Goal: Transaction & Acquisition: Book appointment/travel/reservation

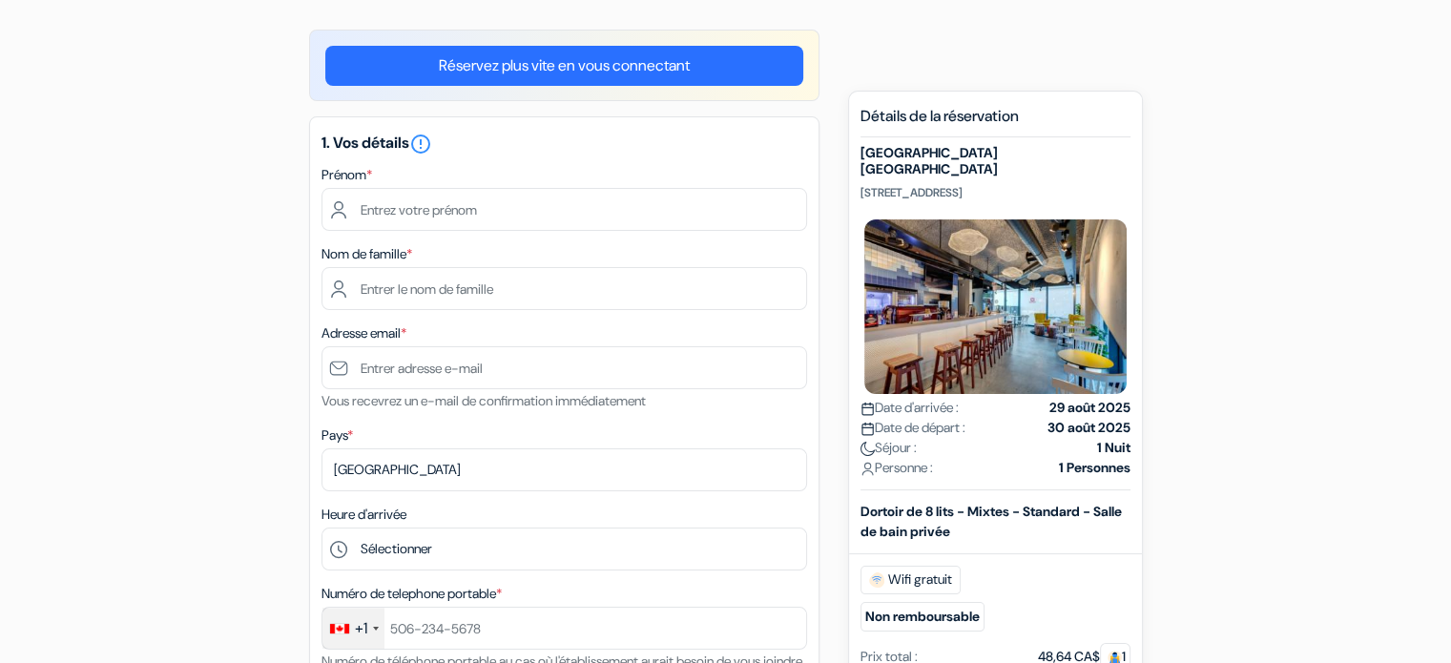
scroll to position [133, 0]
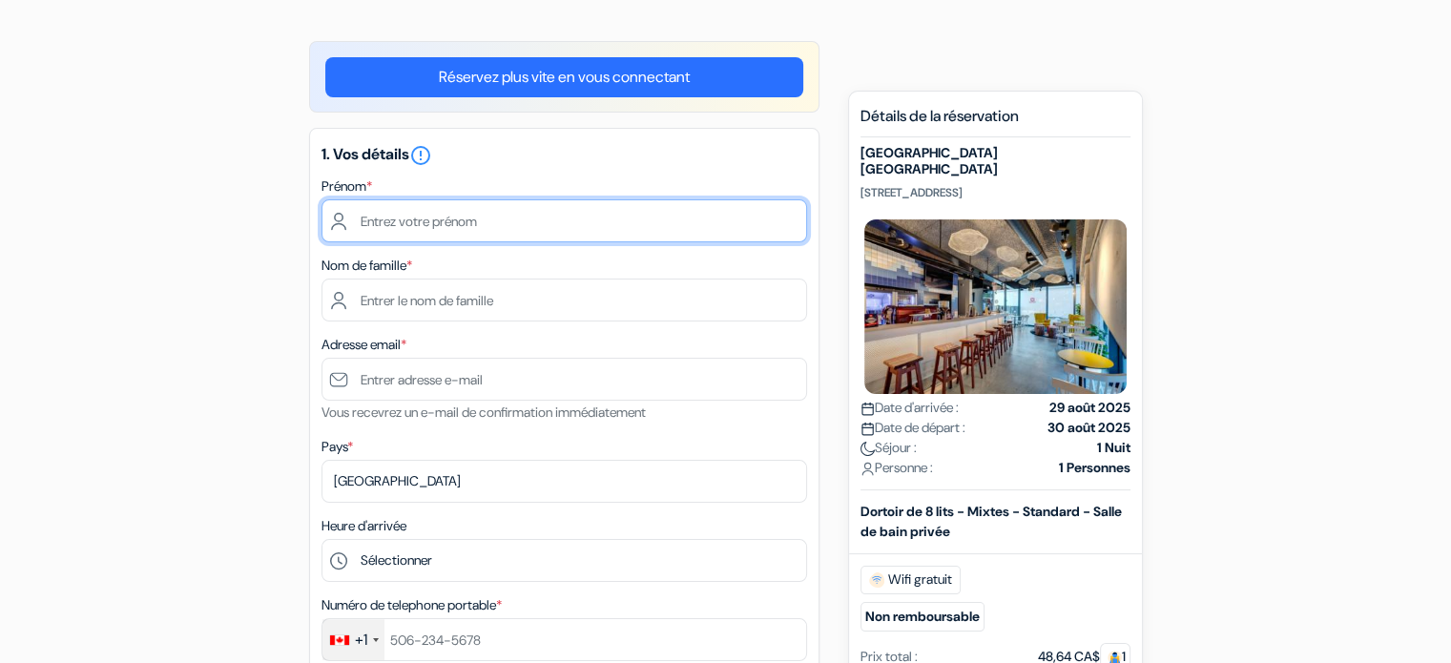
click at [640, 218] on input "text" at bounding box center [565, 220] width 486 height 43
type input "[PERSON_NAME]"
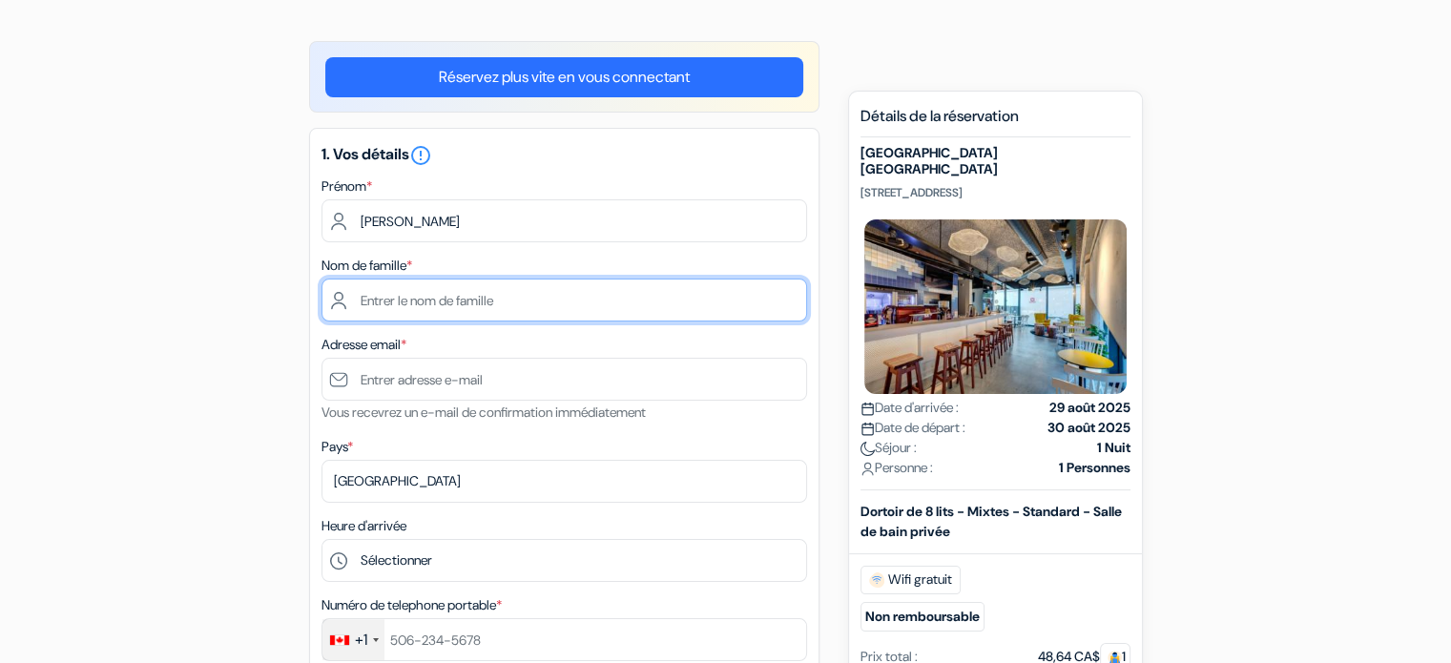
type input "Brizard"
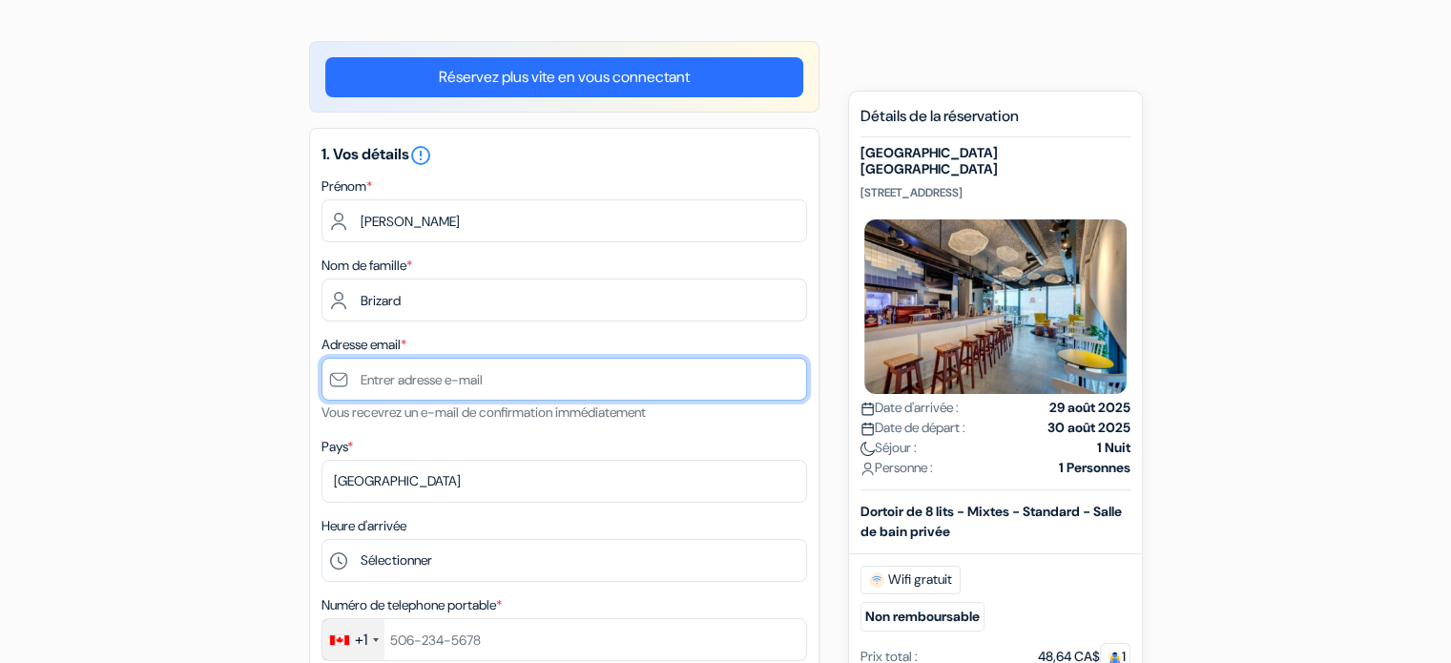
type input "[PERSON_NAME][EMAIL_ADDRESS][DOMAIN_NAME]"
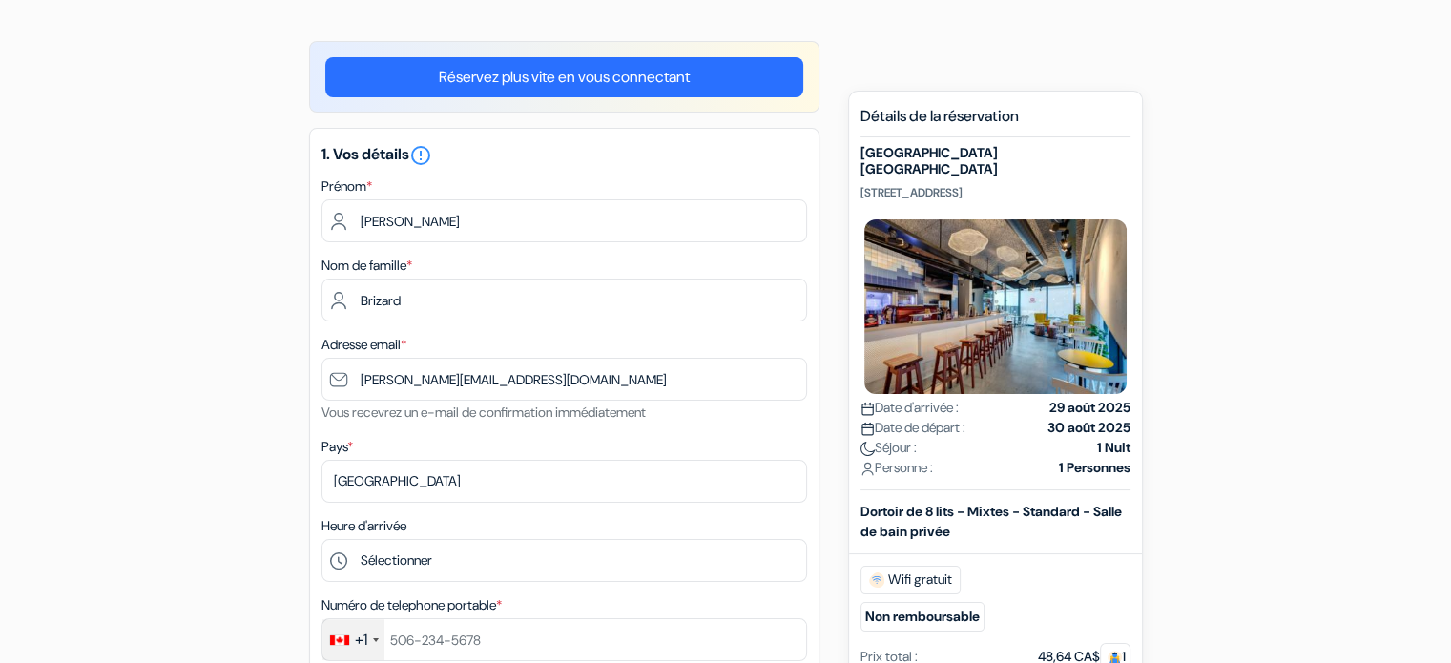
type input "14388256995"
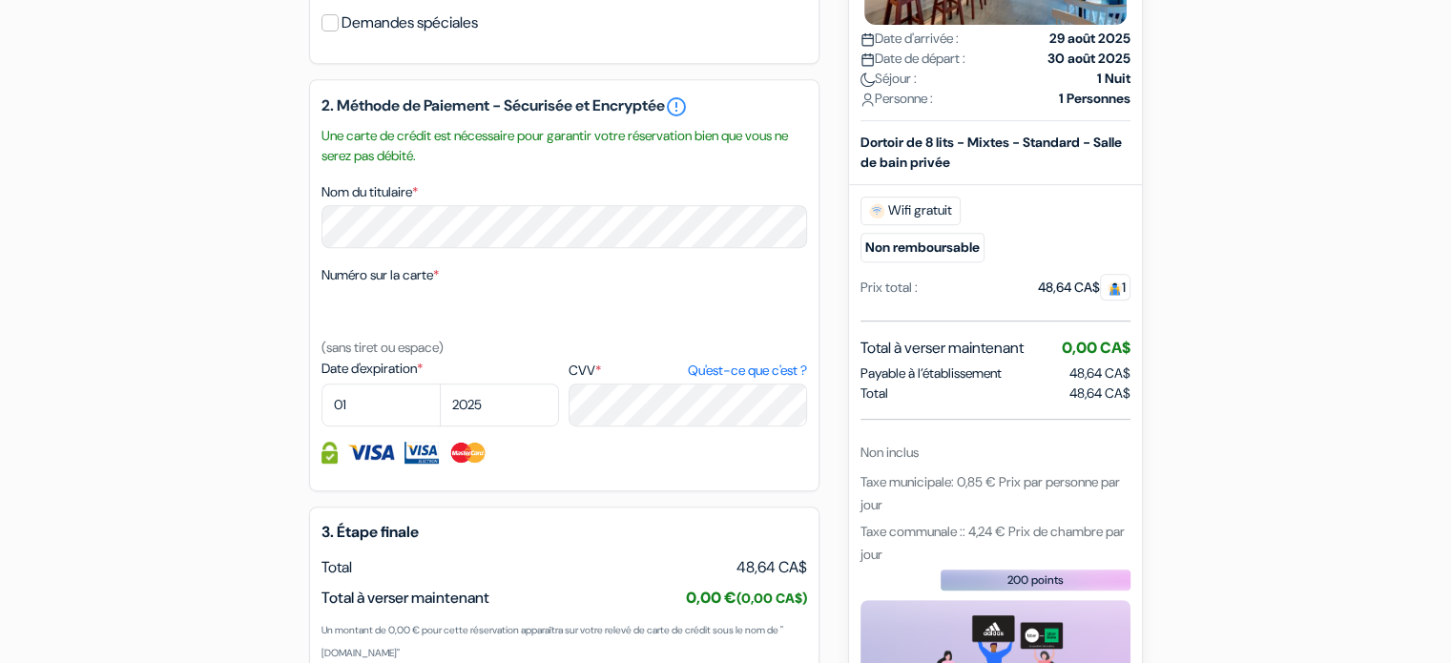
scroll to position [889, 0]
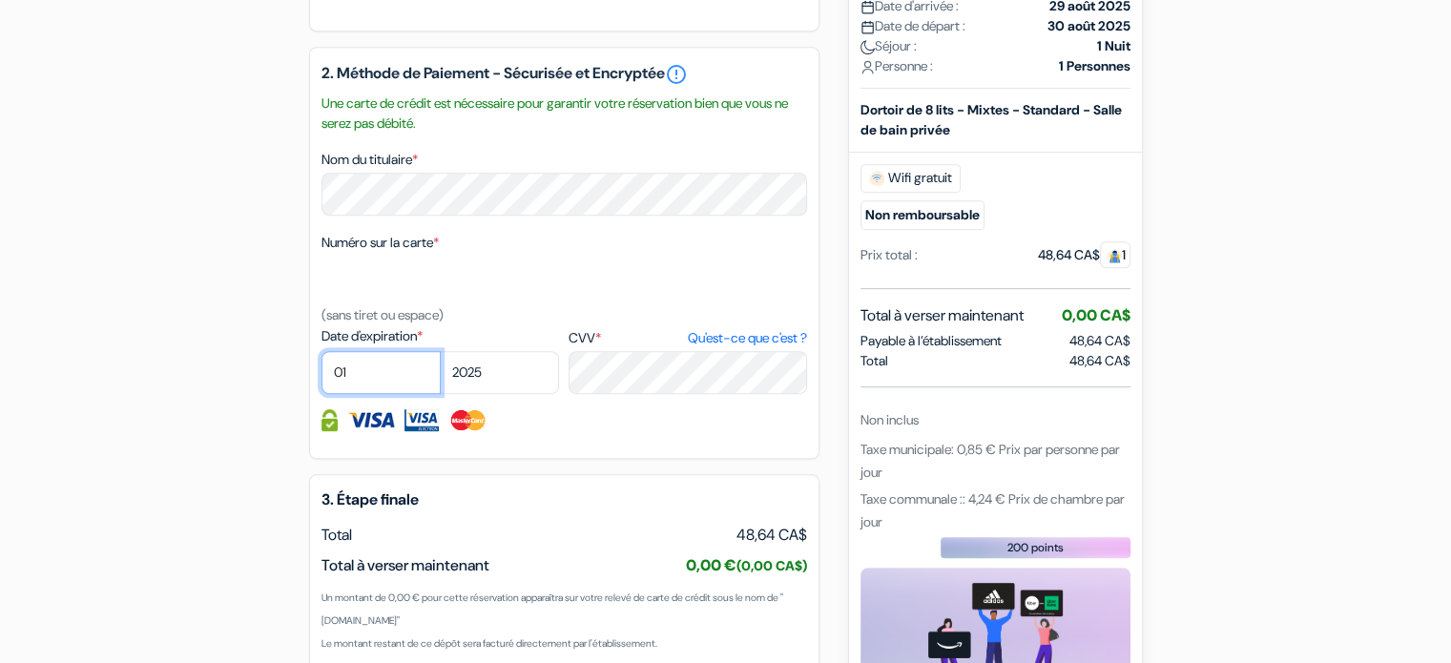
select select "02"
select select "2029"
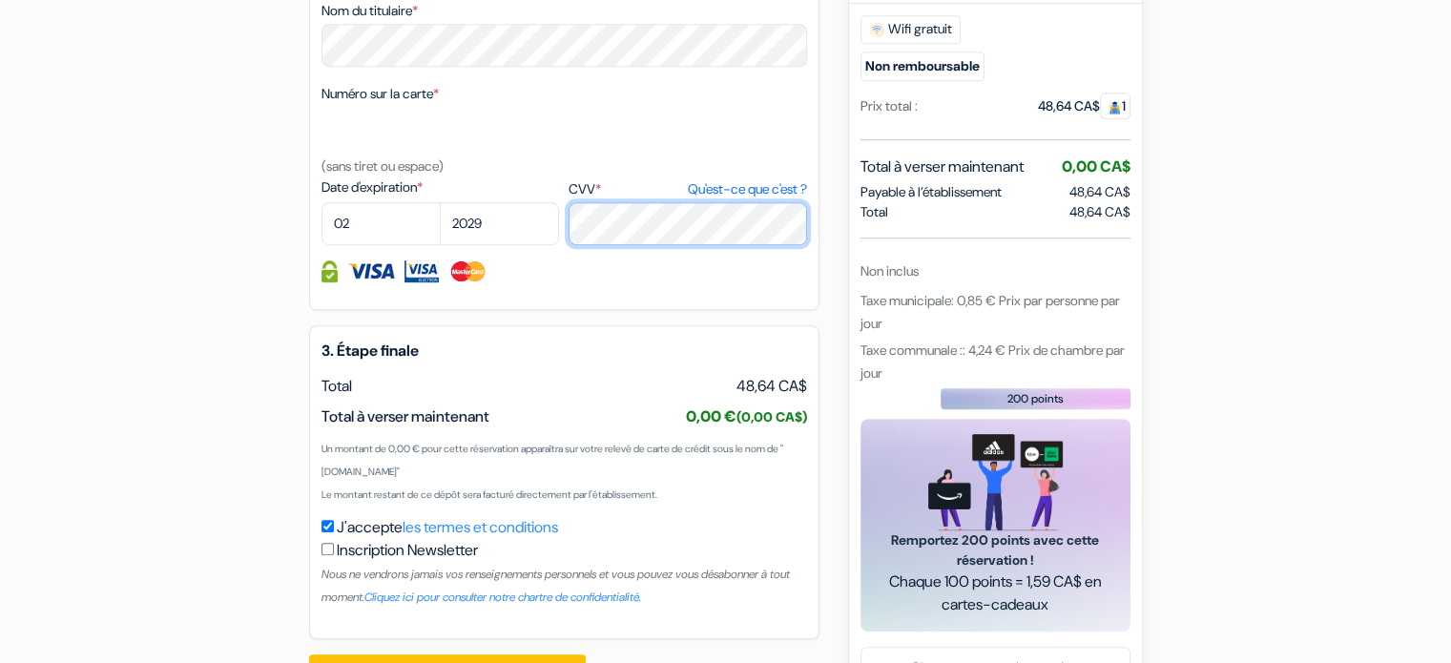
scroll to position [1125, 0]
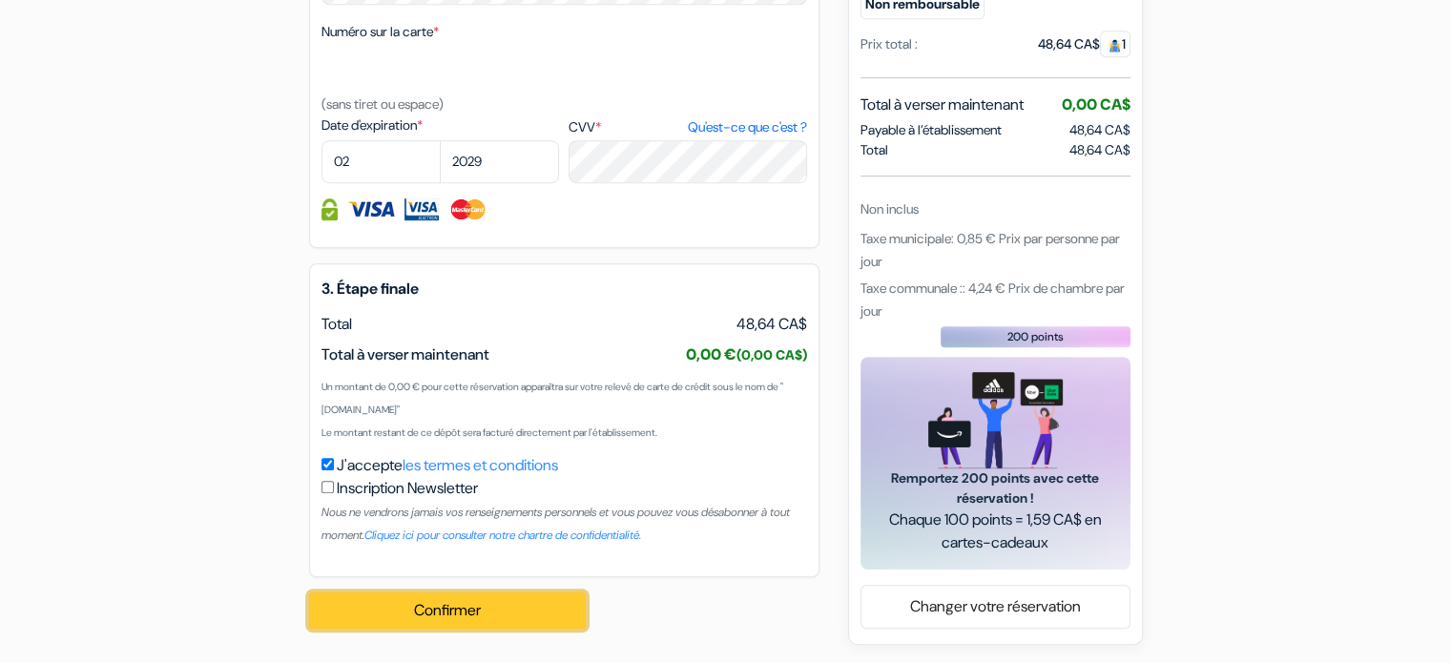
click at [374, 620] on button "Confirmer Loading..." at bounding box center [447, 610] width 277 height 36
